Goal: Transaction & Acquisition: Subscribe to service/newsletter

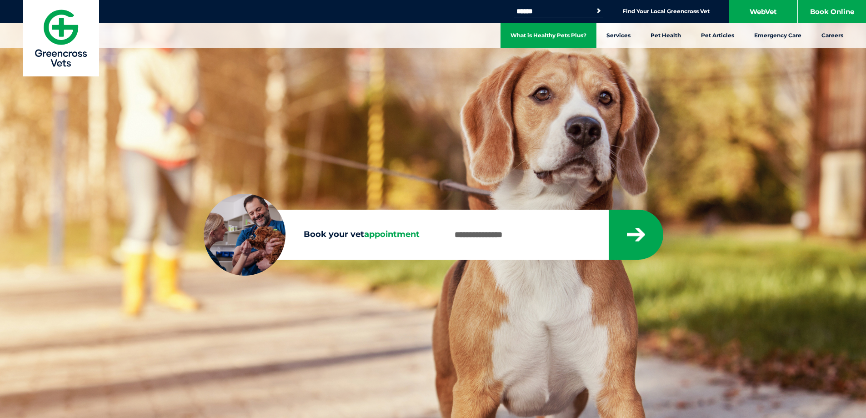
click at [550, 40] on link "What is Healthy Pets Plus?" at bounding box center [549, 35] width 96 height 25
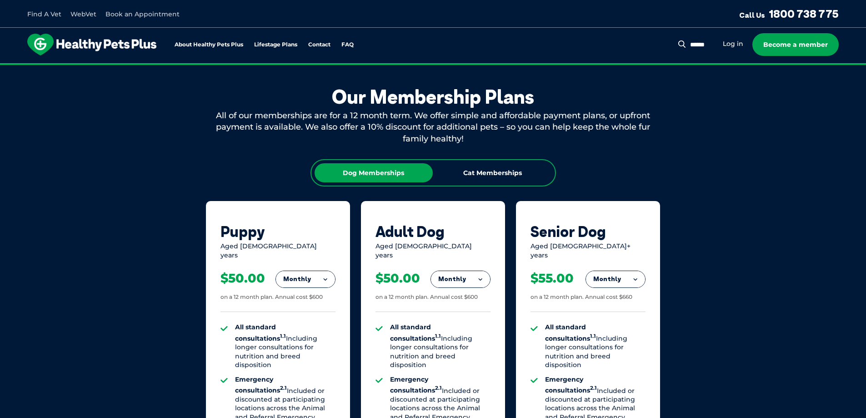
scroll to position [546, 0]
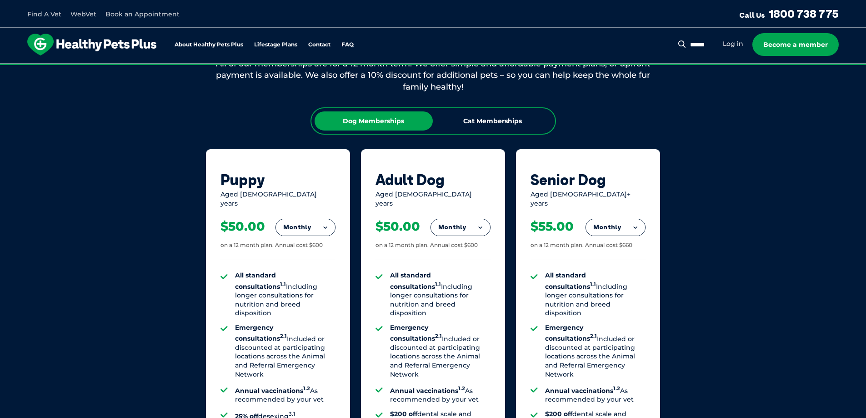
click at [310, 232] on div "$50.00 on a 12 month plan. Annual cost $600" at bounding box center [278, 234] width 115 height 52
click at [317, 222] on button "Monthly" at bounding box center [305, 227] width 59 height 16
click at [315, 236] on li "Fortnightly" at bounding box center [305, 247] width 59 height 22
click at [320, 221] on button "Fortnightly" at bounding box center [303, 227] width 64 height 16
click at [308, 263] on li "Monthly" at bounding box center [303, 267] width 64 height 21
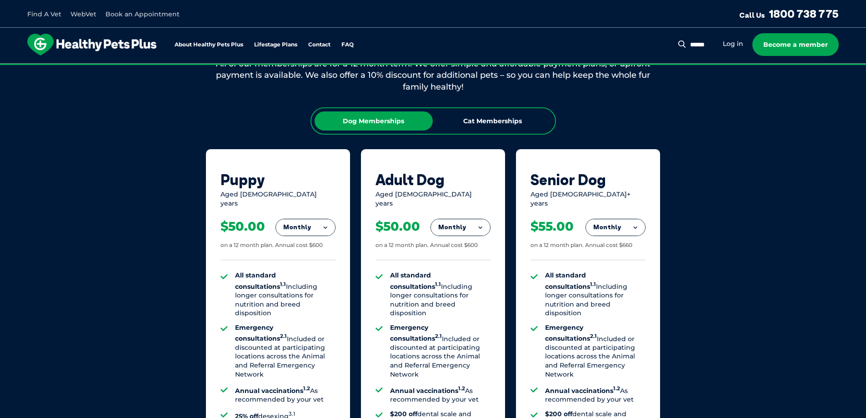
click at [320, 219] on button "Monthly" at bounding box center [305, 227] width 59 height 16
click at [319, 237] on li "Fortnightly" at bounding box center [305, 247] width 59 height 22
click at [497, 110] on div "Dog Memberships Cat Memberships" at bounding box center [434, 120] width 246 height 27
click at [497, 123] on div "Cat Memberships" at bounding box center [493, 120] width 118 height 19
click at [394, 122] on div "Dog Memberships" at bounding box center [374, 120] width 118 height 19
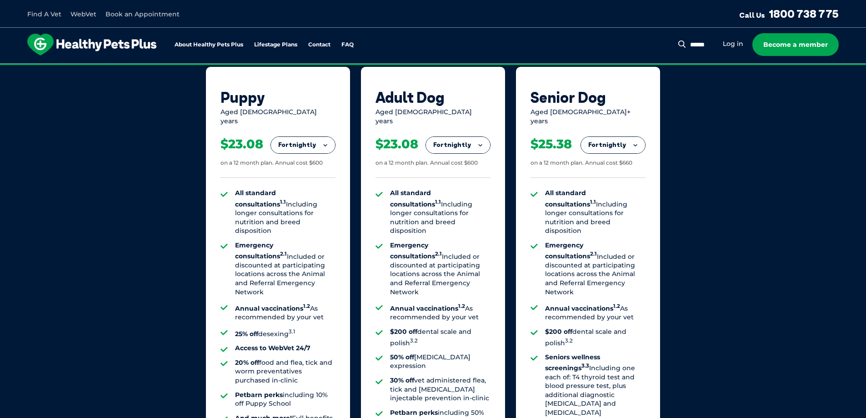
scroll to position [637, 0]
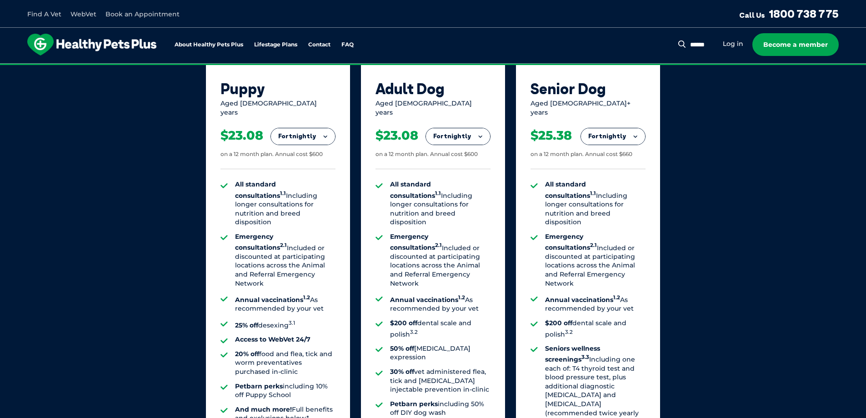
click at [323, 131] on button "Fortnightly" at bounding box center [303, 136] width 64 height 16
click at [328, 95] on div "Puppy" at bounding box center [278, 88] width 115 height 17
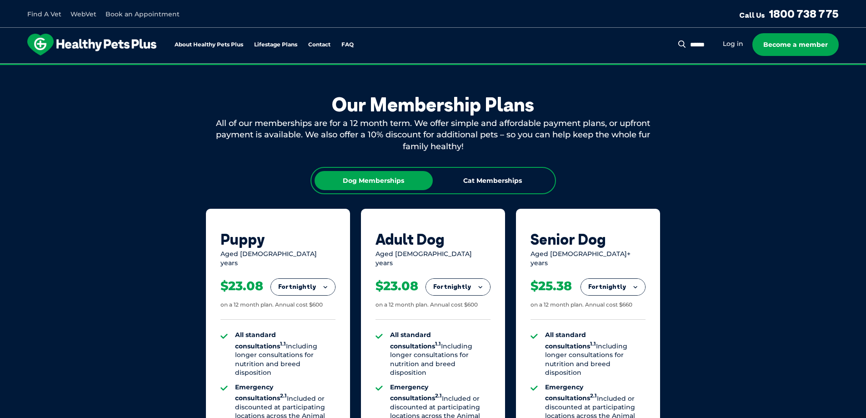
scroll to position [500, 0]
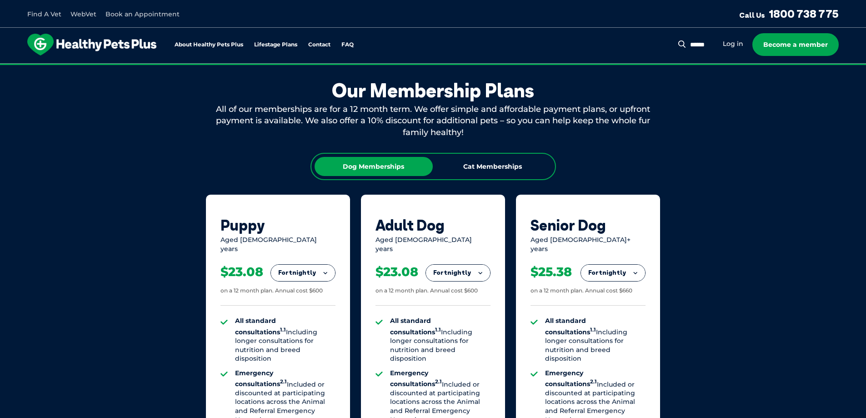
click at [323, 240] on div "Aged [DEMOGRAPHIC_DATA] years" at bounding box center [278, 245] width 115 height 18
click at [321, 253] on div "$23.08 on a 12 month plan. Annual cost $600" at bounding box center [278, 279] width 115 height 52
click at [306, 268] on button "Fortnightly" at bounding box center [303, 273] width 64 height 16
click at [309, 307] on li "Monthly" at bounding box center [303, 313] width 64 height 21
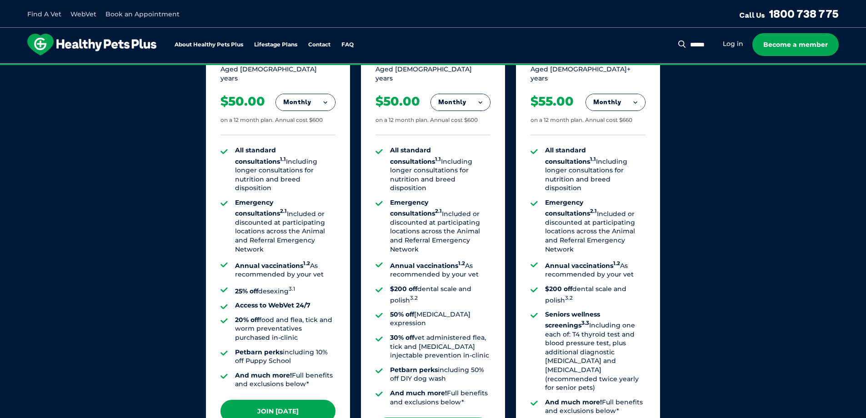
scroll to position [682, 0]
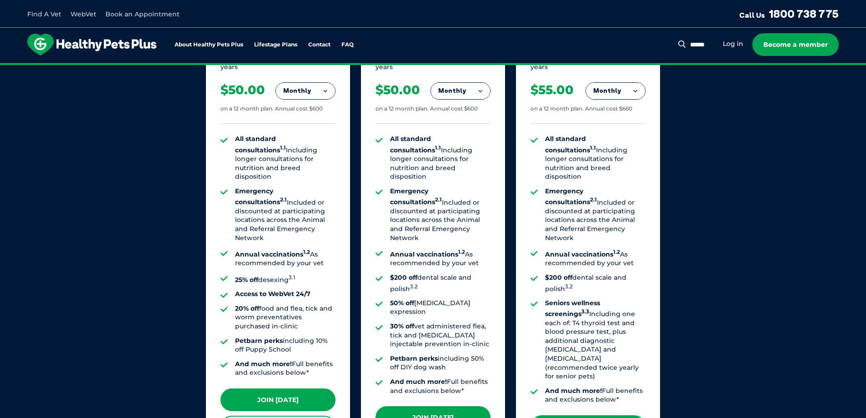
drag, startPoint x: 323, startPoint y: 241, endPoint x: 224, endPoint y: 234, distance: 99.4
click at [224, 234] on ul "All standard consultations 1.1 Including longer consultations for nutrition and…" at bounding box center [278, 256] width 115 height 243
click at [303, 249] on sup "1.2" at bounding box center [306, 252] width 7 height 6
drag, startPoint x: 253, startPoint y: 256, endPoint x: 227, endPoint y: 256, distance: 25.9
click at [235, 273] on li "25% off desexing 3.1" at bounding box center [285, 278] width 100 height 11
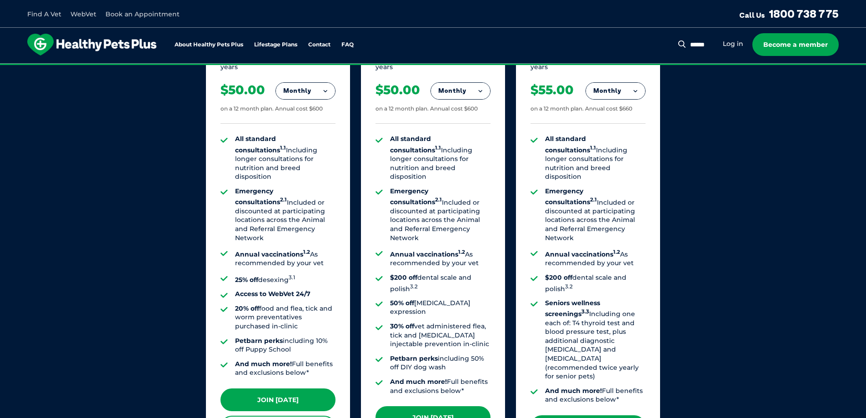
click at [309, 304] on li "20% off food and flea, tick and worm preventatives purchased in-clinic" at bounding box center [285, 317] width 100 height 27
drag, startPoint x: 258, startPoint y: 288, endPoint x: 229, endPoint y: 278, distance: 30.2
click at [229, 278] on ul "All standard consultations 1.1 Including longer consultations for nutrition and…" at bounding box center [278, 256] width 115 height 243
click at [289, 304] on li "20% off food and flea, tick and worm preventatives purchased in-clinic" at bounding box center [285, 317] width 100 height 27
click at [286, 135] on strong "All standard consultations 1.1" at bounding box center [260, 144] width 51 height 19
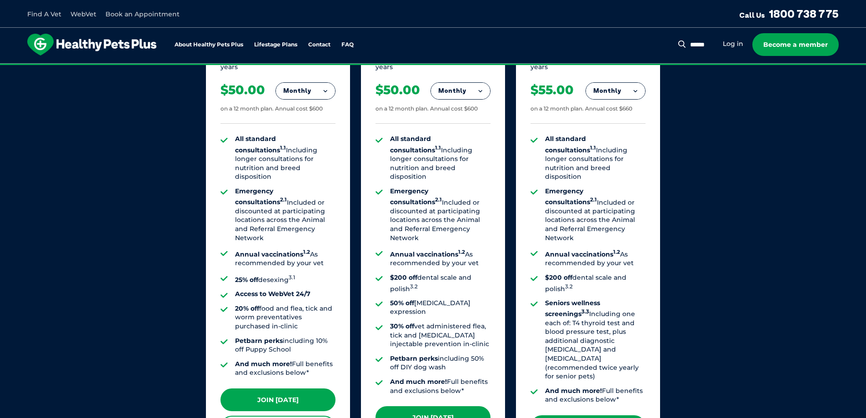
click at [322, 83] on button "Monthly" at bounding box center [305, 91] width 59 height 16
click at [292, 109] on li "Fortnightly" at bounding box center [305, 110] width 59 height 22
click at [314, 83] on button "Fortnightly" at bounding box center [303, 91] width 64 height 16
click at [311, 149] on li "Yearly" at bounding box center [303, 153] width 64 height 21
click at [319, 89] on button "Yearly" at bounding box center [305, 91] width 59 height 16
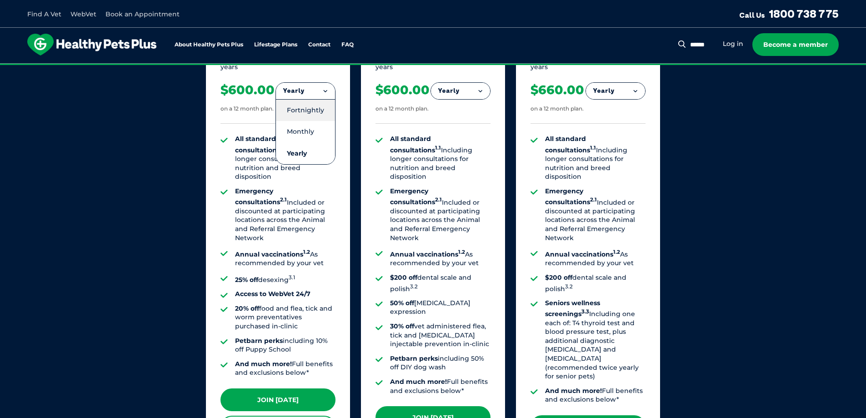
click at [314, 100] on li "Fortnightly" at bounding box center [305, 110] width 59 height 22
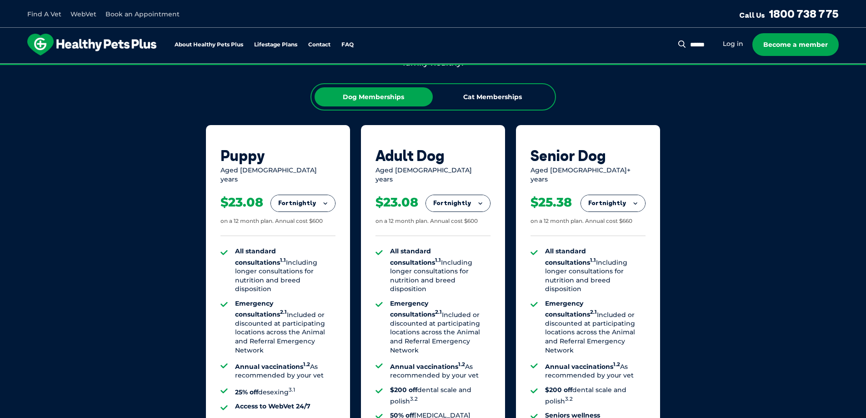
scroll to position [591, 0]
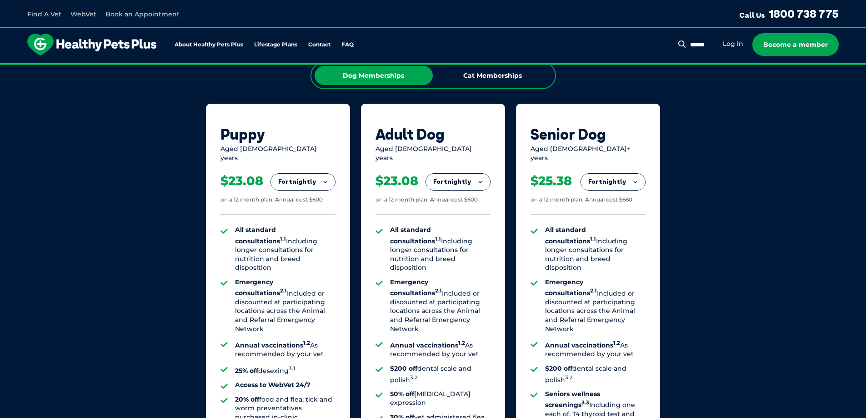
click at [740, 78] on div "Our Membership Plans All of our memberships are for a 12 month term. We offer s…" at bounding box center [433, 270] width 866 height 636
